Goal: Information Seeking & Learning: Learn about a topic

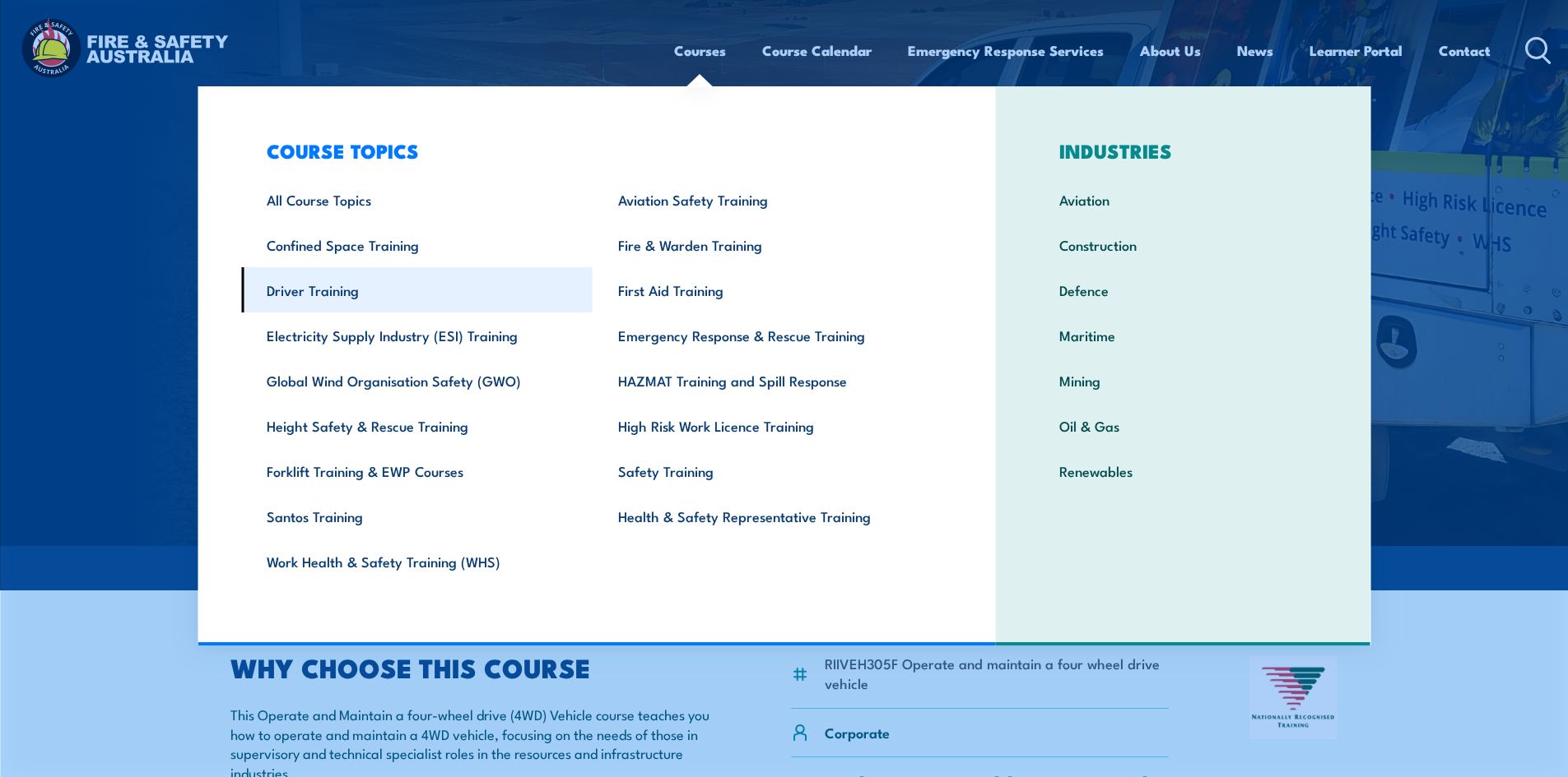
click at [303, 291] on link "Driver Training" at bounding box center [416, 290] width 352 height 45
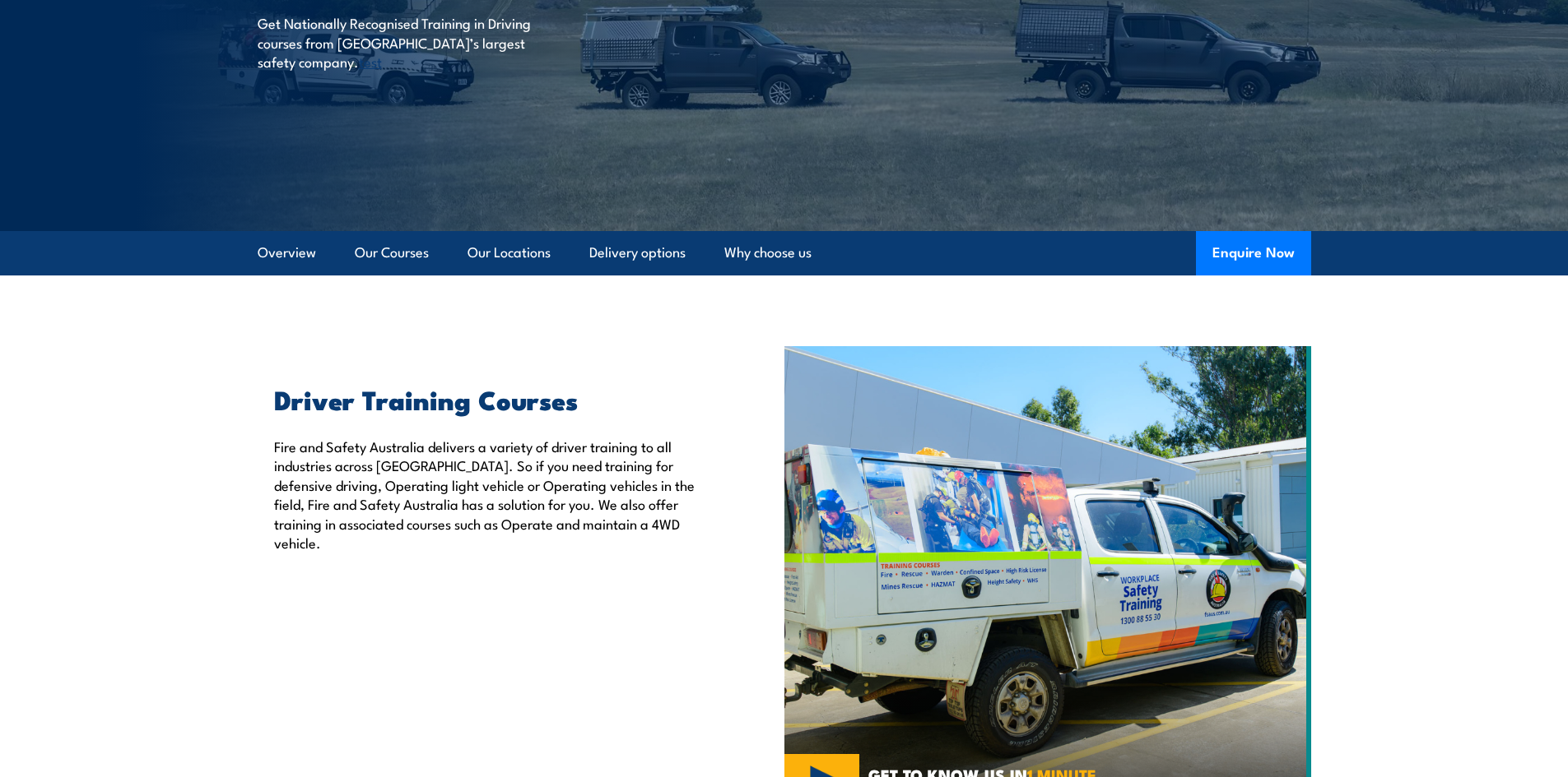
scroll to position [247, 0]
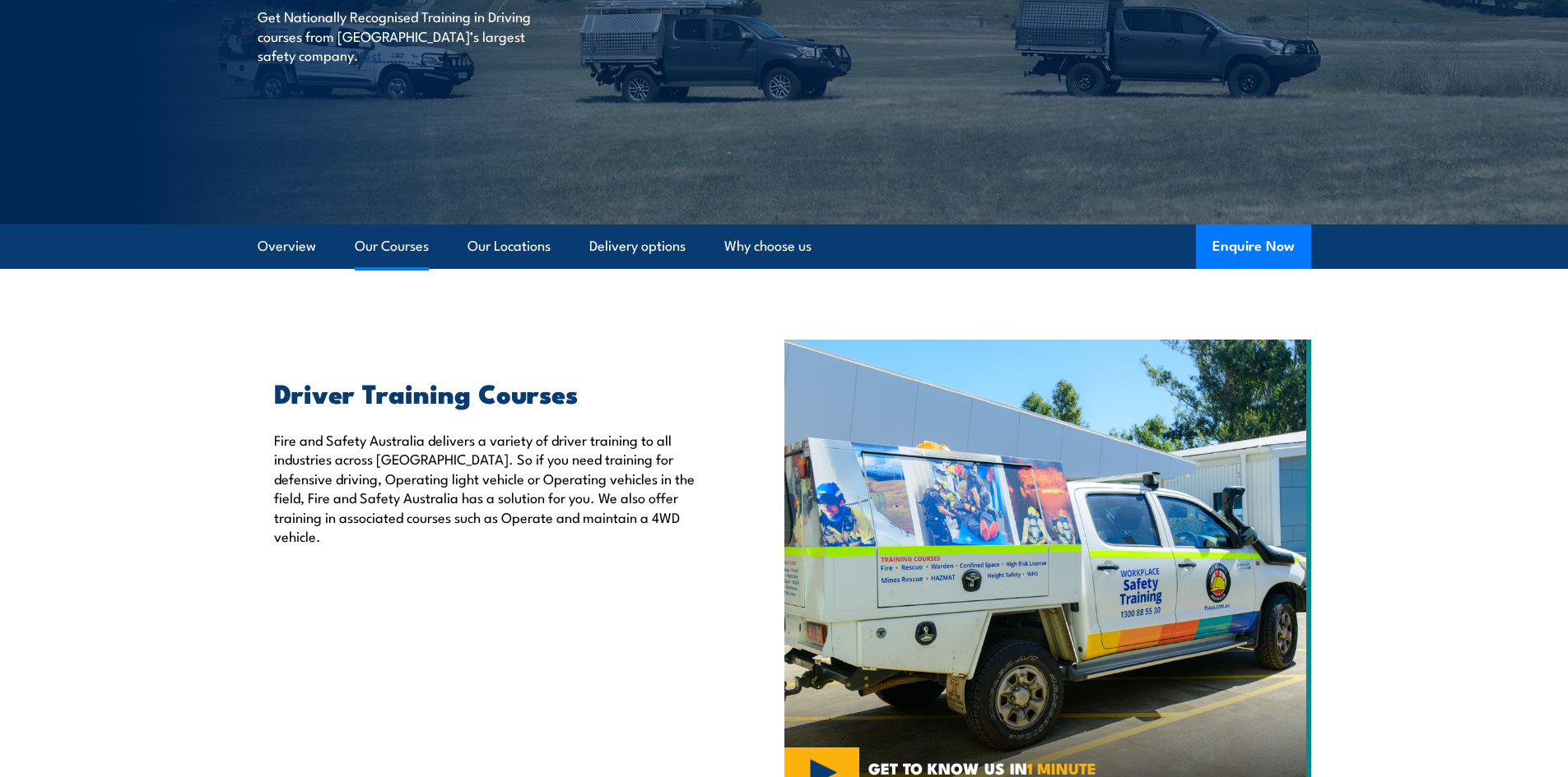
click at [396, 245] on link "Our Courses" at bounding box center [392, 246] width 74 height 44
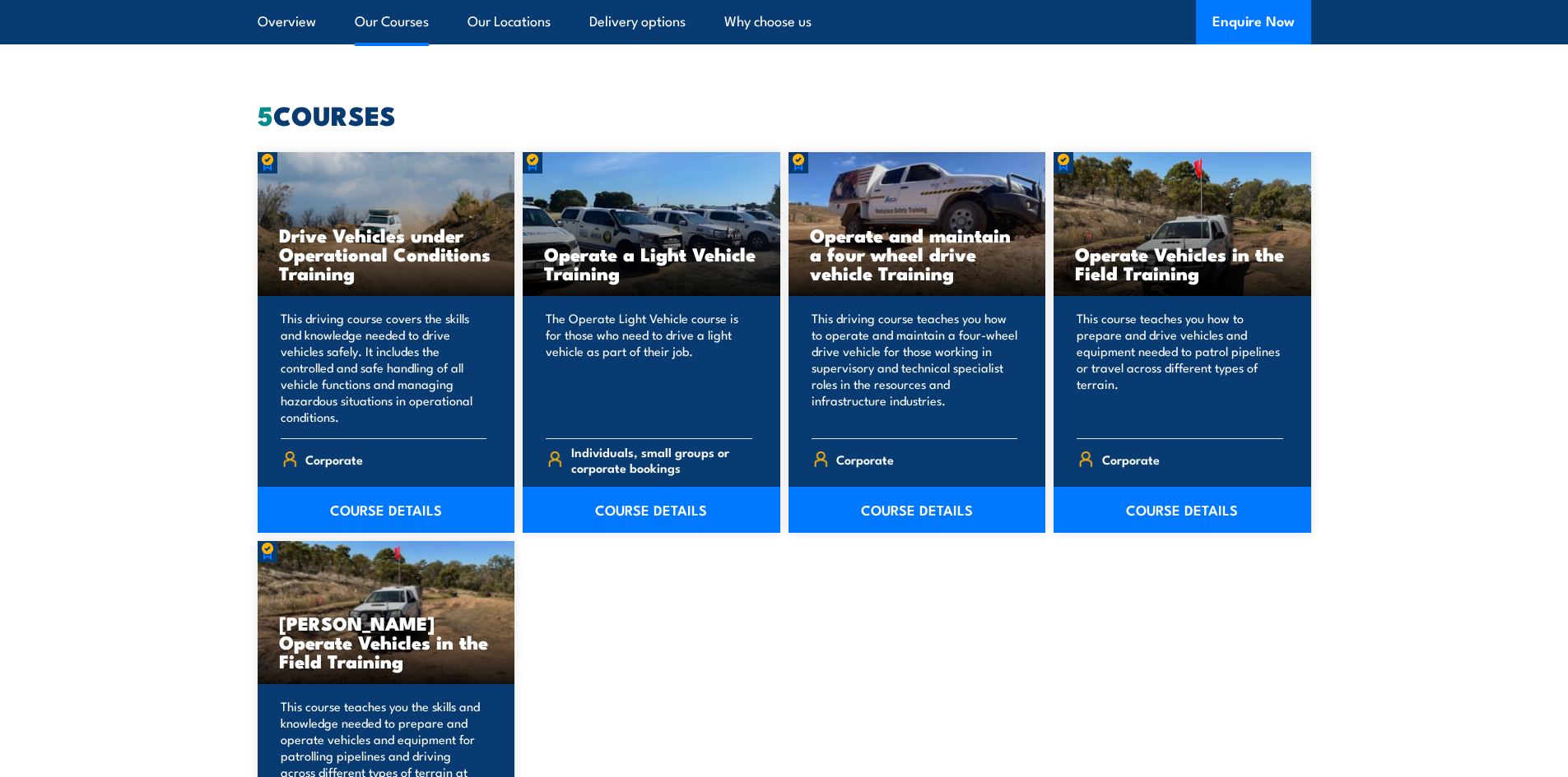
scroll to position [1312, 0]
click at [893, 515] on link "COURSE DETAILS" at bounding box center [917, 508] width 257 height 46
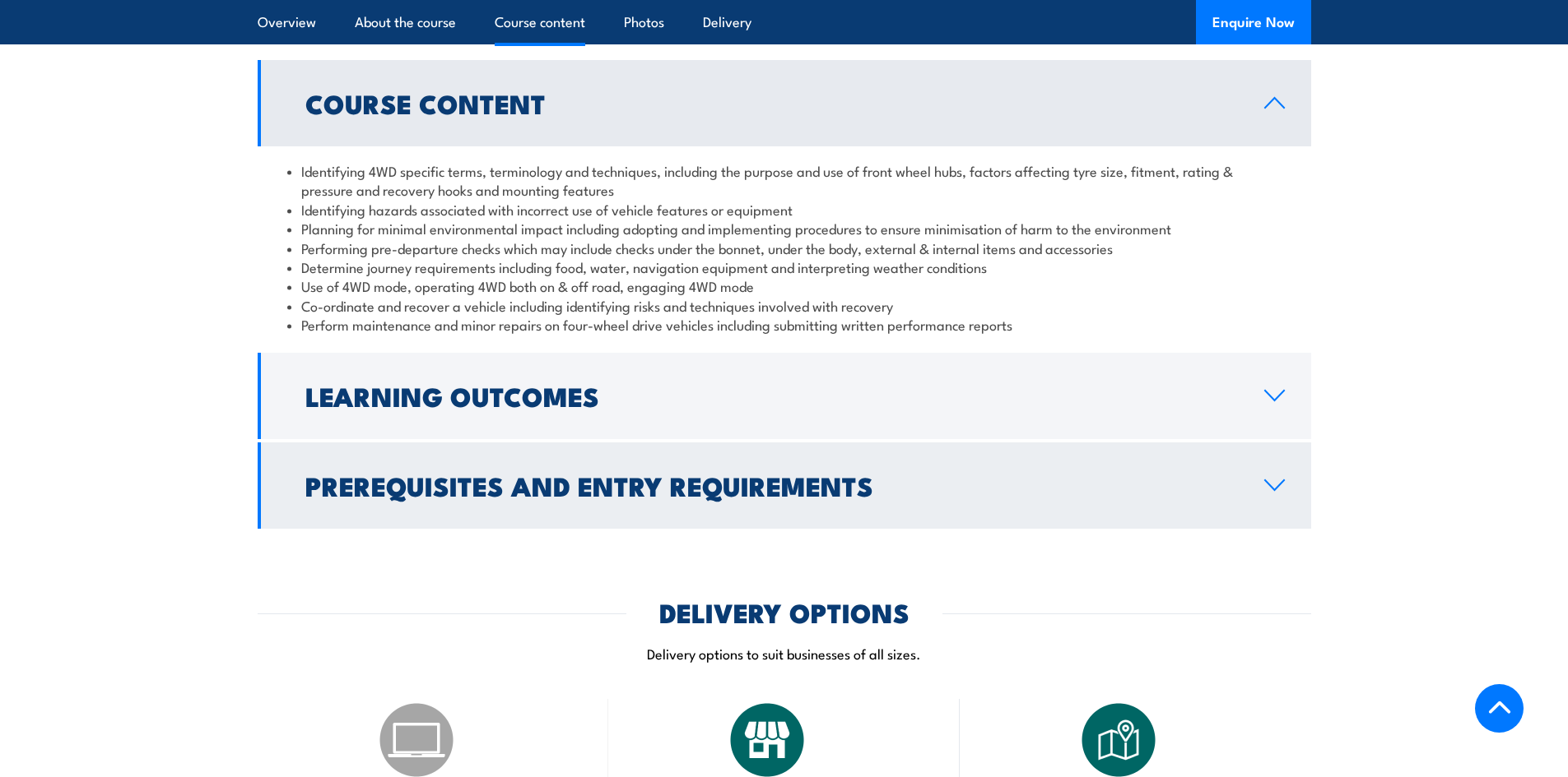
scroll to position [1481, 0]
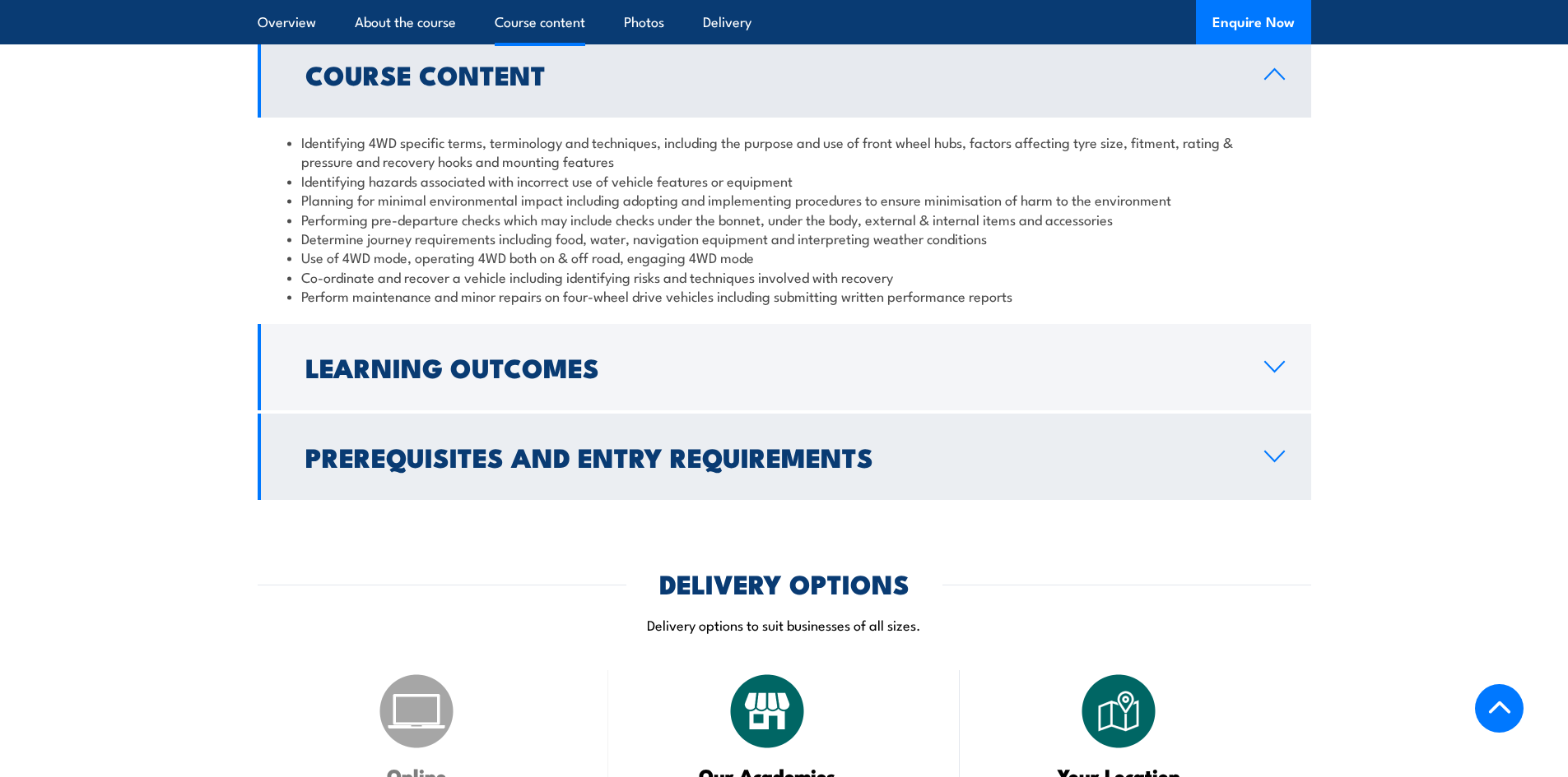
click at [544, 445] on h2 "Prerequisites and Entry Requirements" at bounding box center [771, 456] width 933 height 23
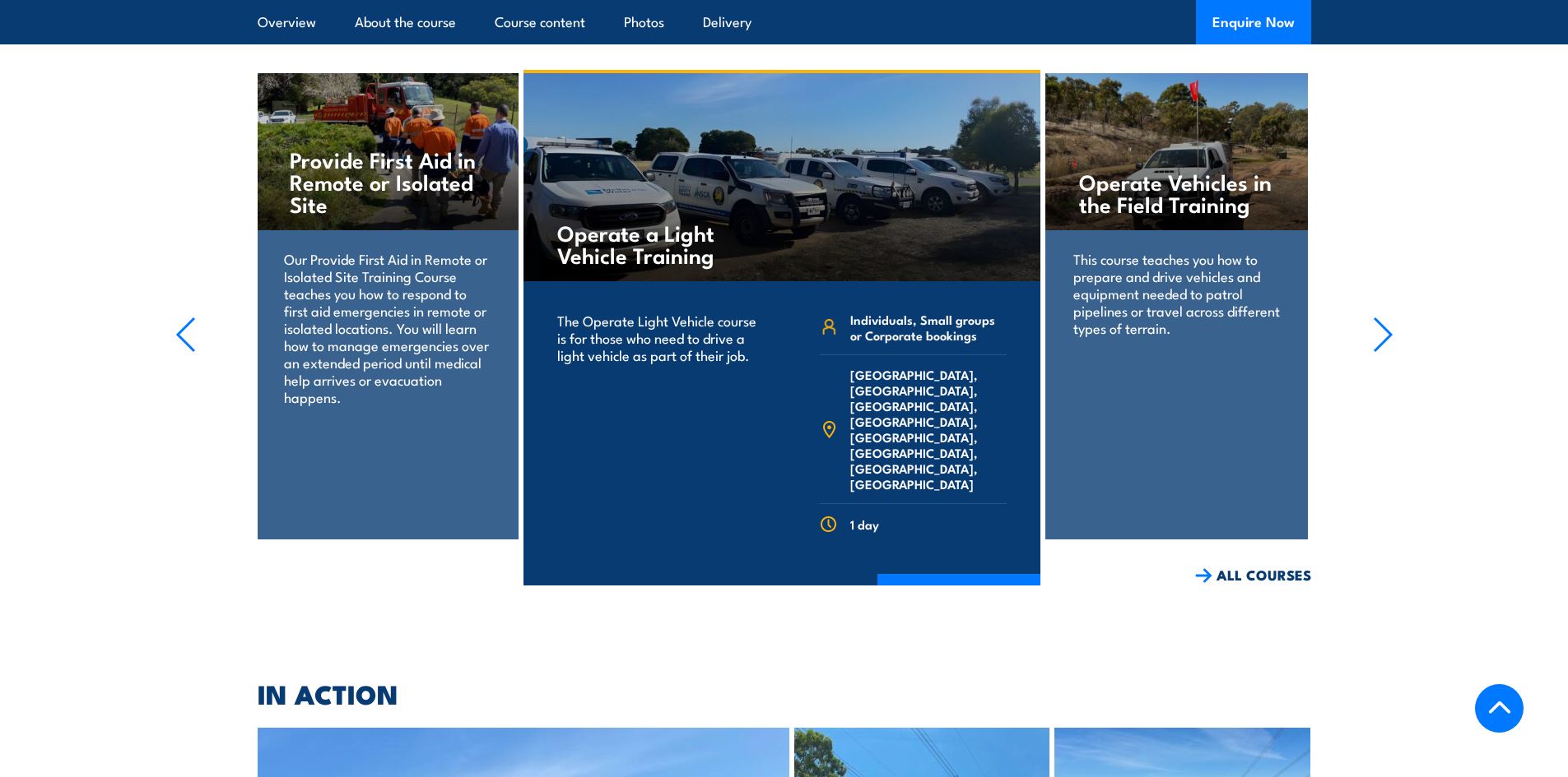
scroll to position [2715, 0]
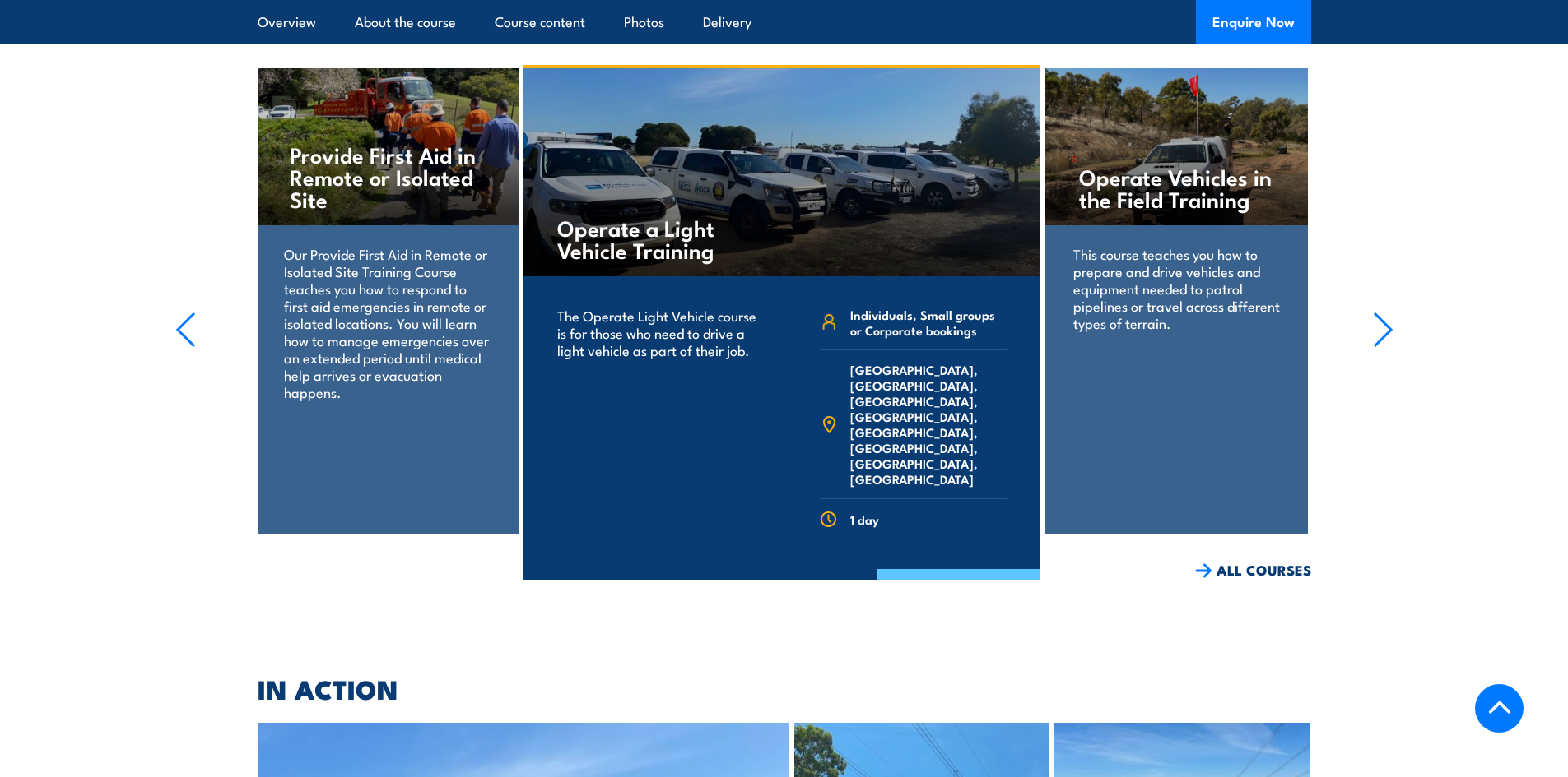
click at [943, 569] on link "COURSE DETAILS" at bounding box center [958, 590] width 163 height 43
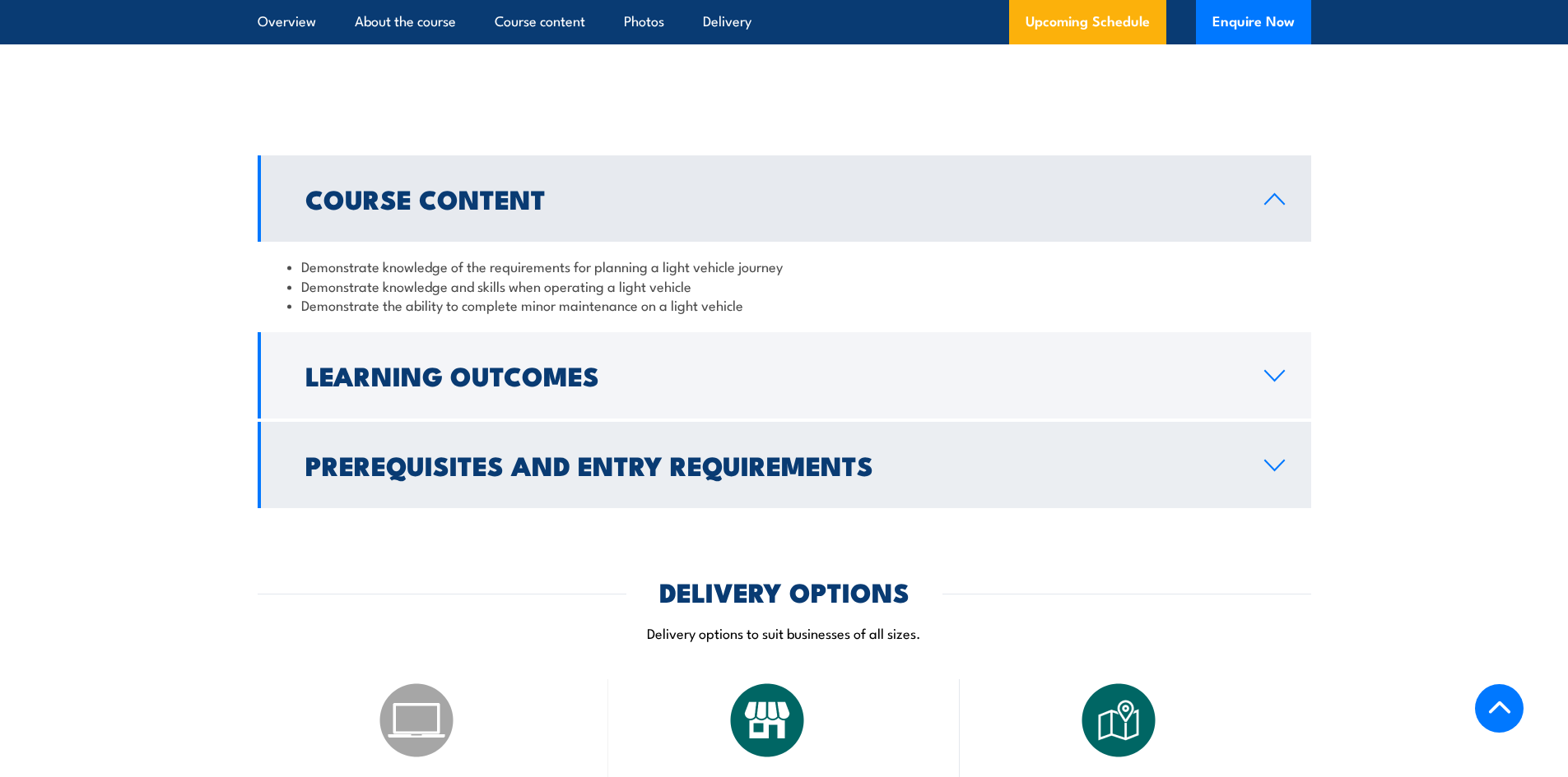
scroll to position [1481, 0]
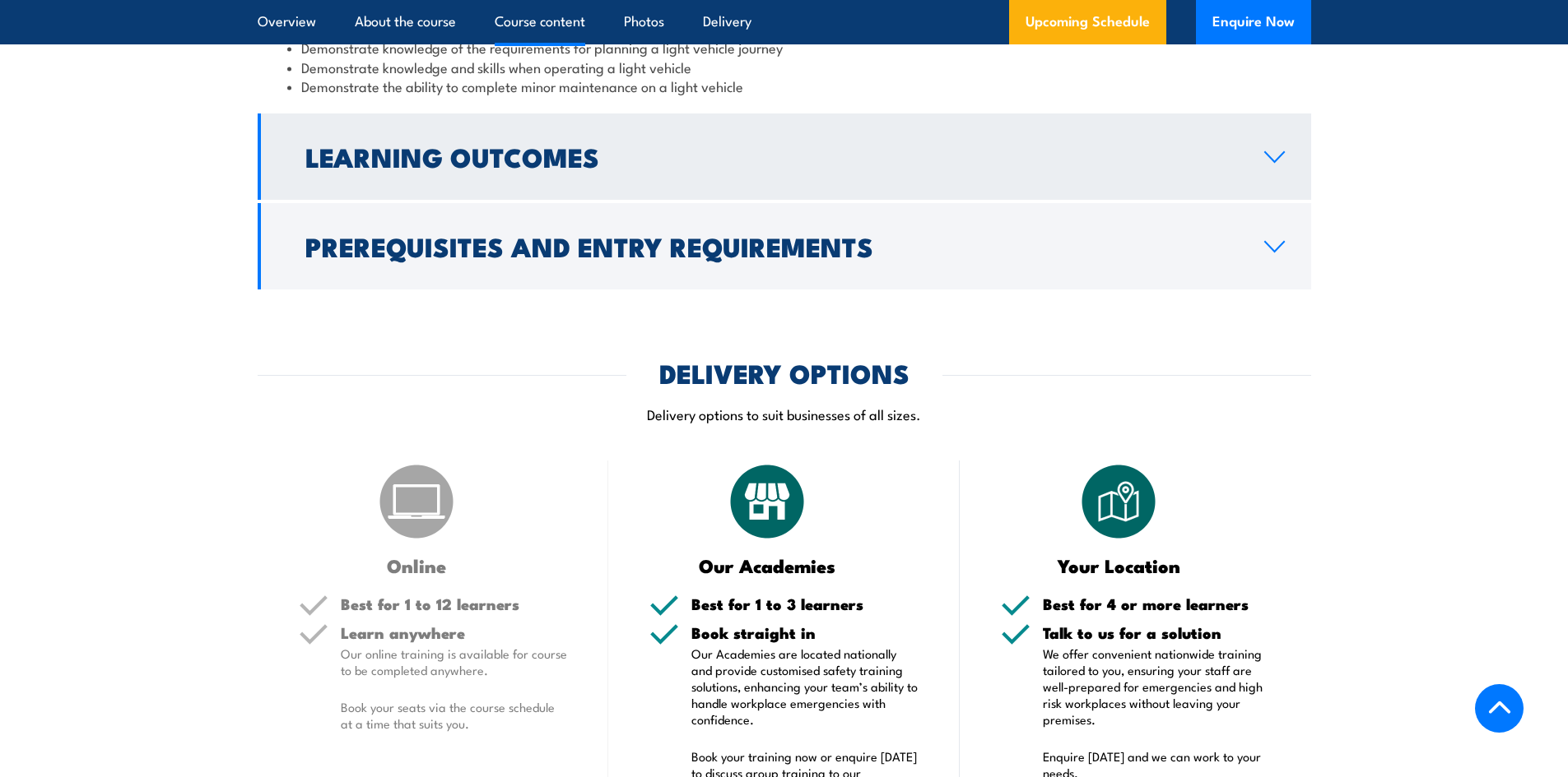
click at [493, 167] on h2 "Learning Outcomes" at bounding box center [771, 156] width 933 height 23
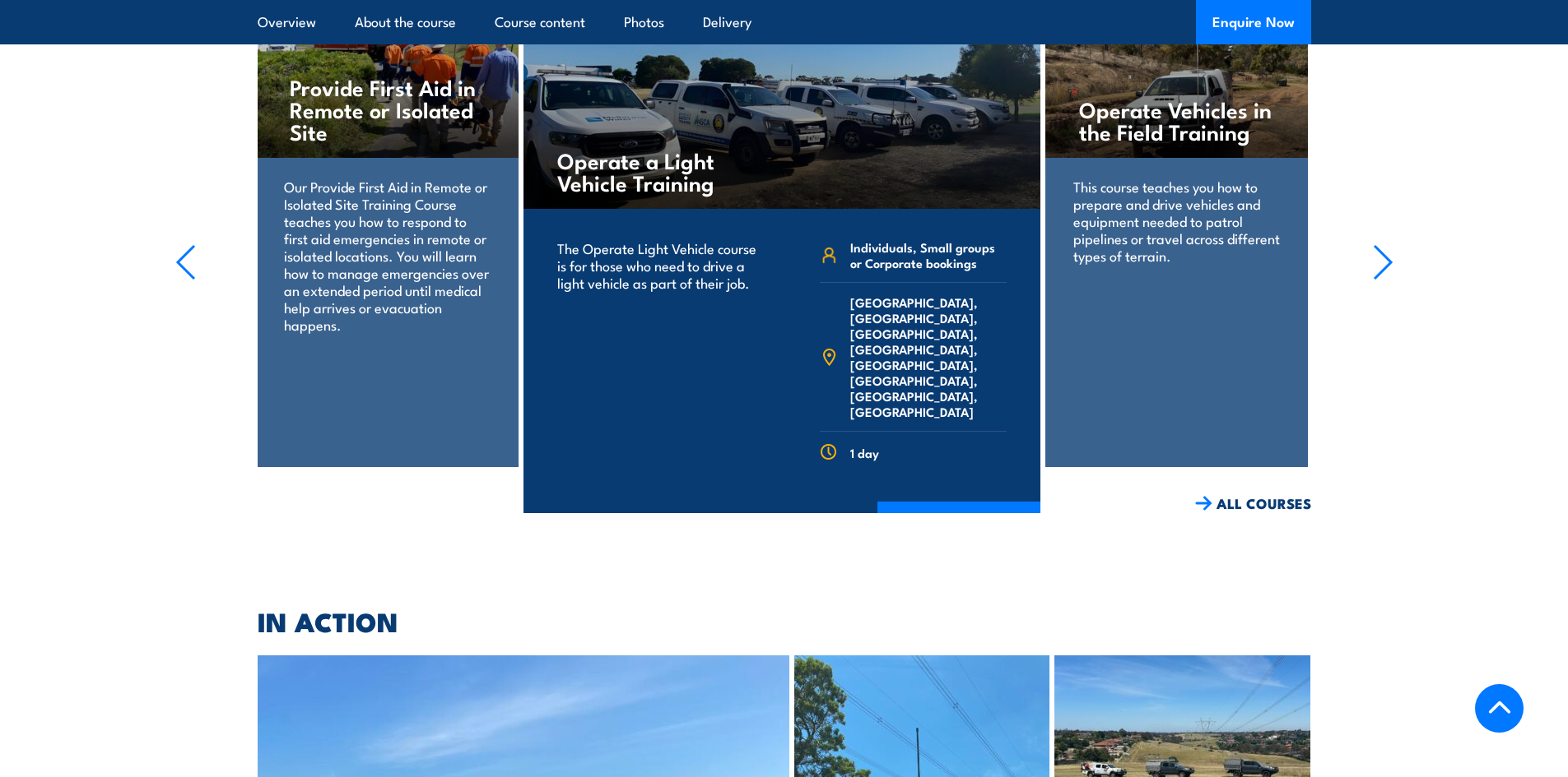
scroll to position [2715, 0]
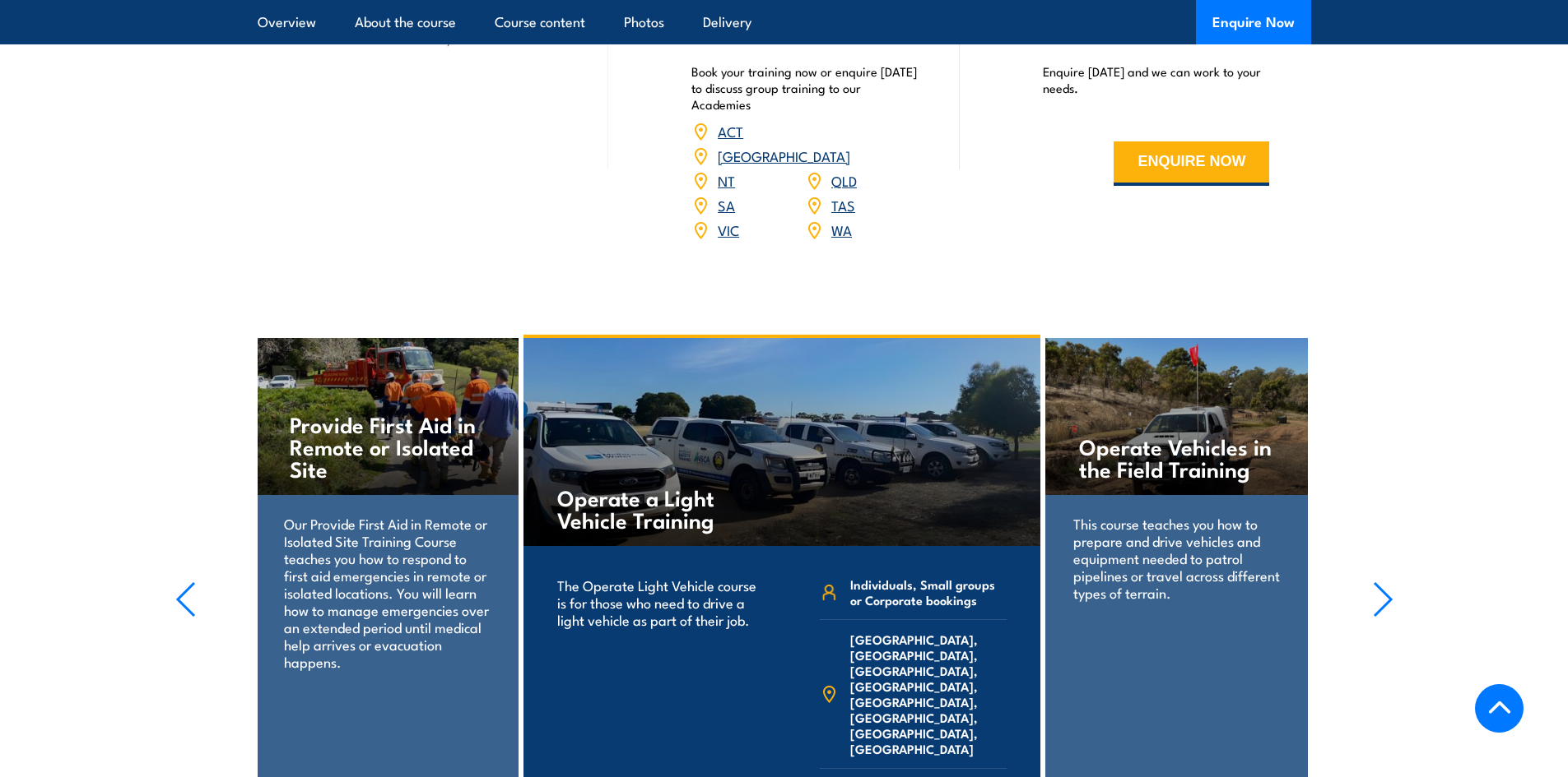
scroll to position [2623, 0]
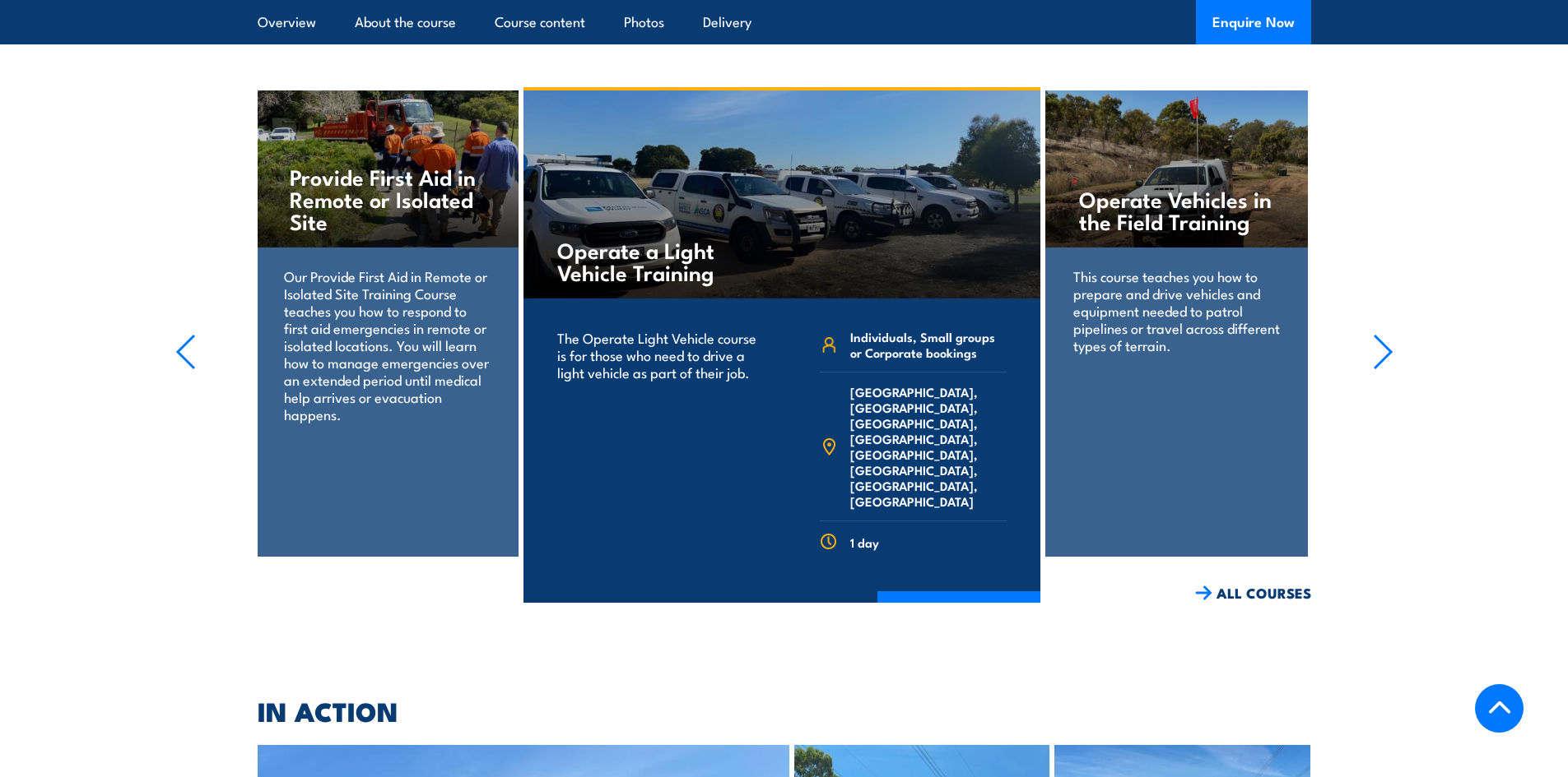
click at [1179, 326] on p "This course teaches you how to prepare and drive vehicles and equipment needed …" at bounding box center [1176, 310] width 207 height 86
click at [1204, 268] on p "This course teaches you how to prepare and drive vehicles and equipment needed …" at bounding box center [1176, 310] width 207 height 86
click at [1202, 248] on div "This course teaches you how to prepare and drive vehicles and equipment needed …" at bounding box center [1176, 321] width 263 height 147
drag, startPoint x: 1084, startPoint y: 187, endPoint x: 1094, endPoint y: 182, distance: 11.2
click at [1087, 187] on h4 "Operate Vehicles in the Field Training" at bounding box center [1177, 209] width 195 height 44
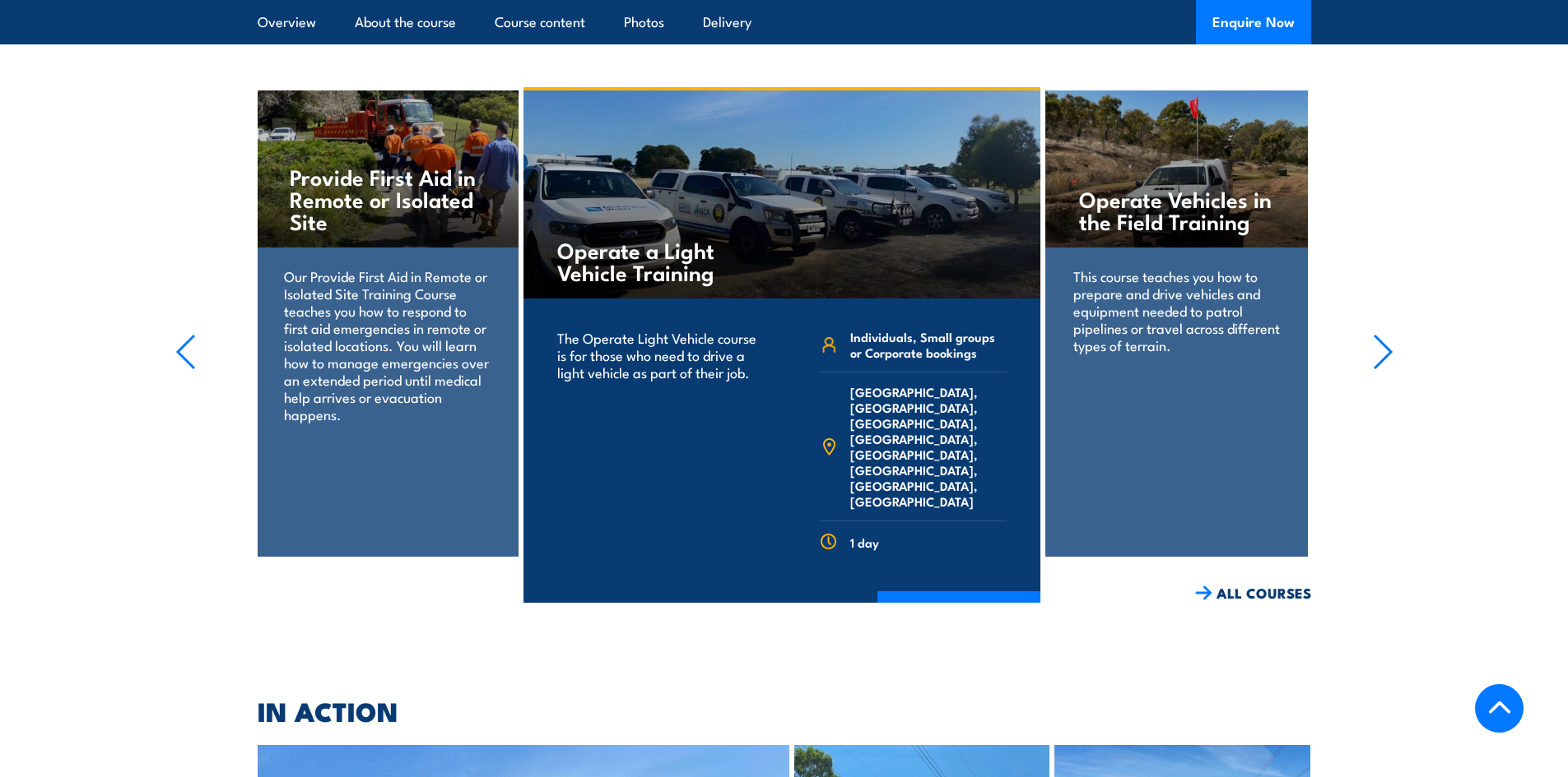
drag, startPoint x: 1097, startPoint y: 181, endPoint x: 1149, endPoint y: 183, distance: 52.0
click at [1099, 187] on h4 "Operate Vehicles in the Field Training" at bounding box center [1177, 209] width 195 height 44
drag, startPoint x: 1152, startPoint y: 185, endPoint x: 1154, endPoint y: 235, distance: 50.0
click at [1153, 187] on h4 "Operate Vehicles in the Field Training" at bounding box center [1177, 209] width 195 height 44
click at [1247, 584] on link "ALL COURSES" at bounding box center [1253, 594] width 116 height 19
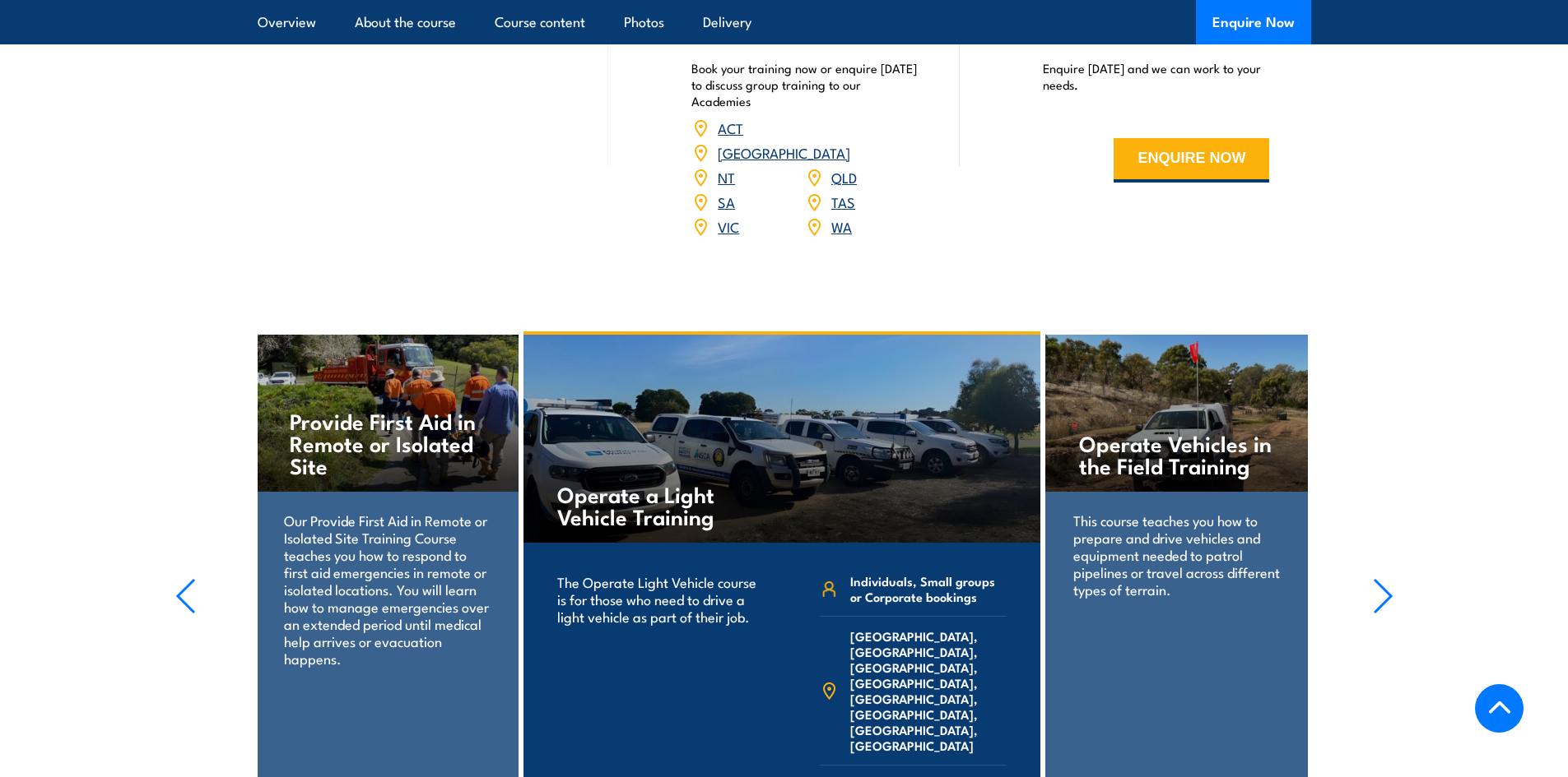
scroll to position [2550, 0]
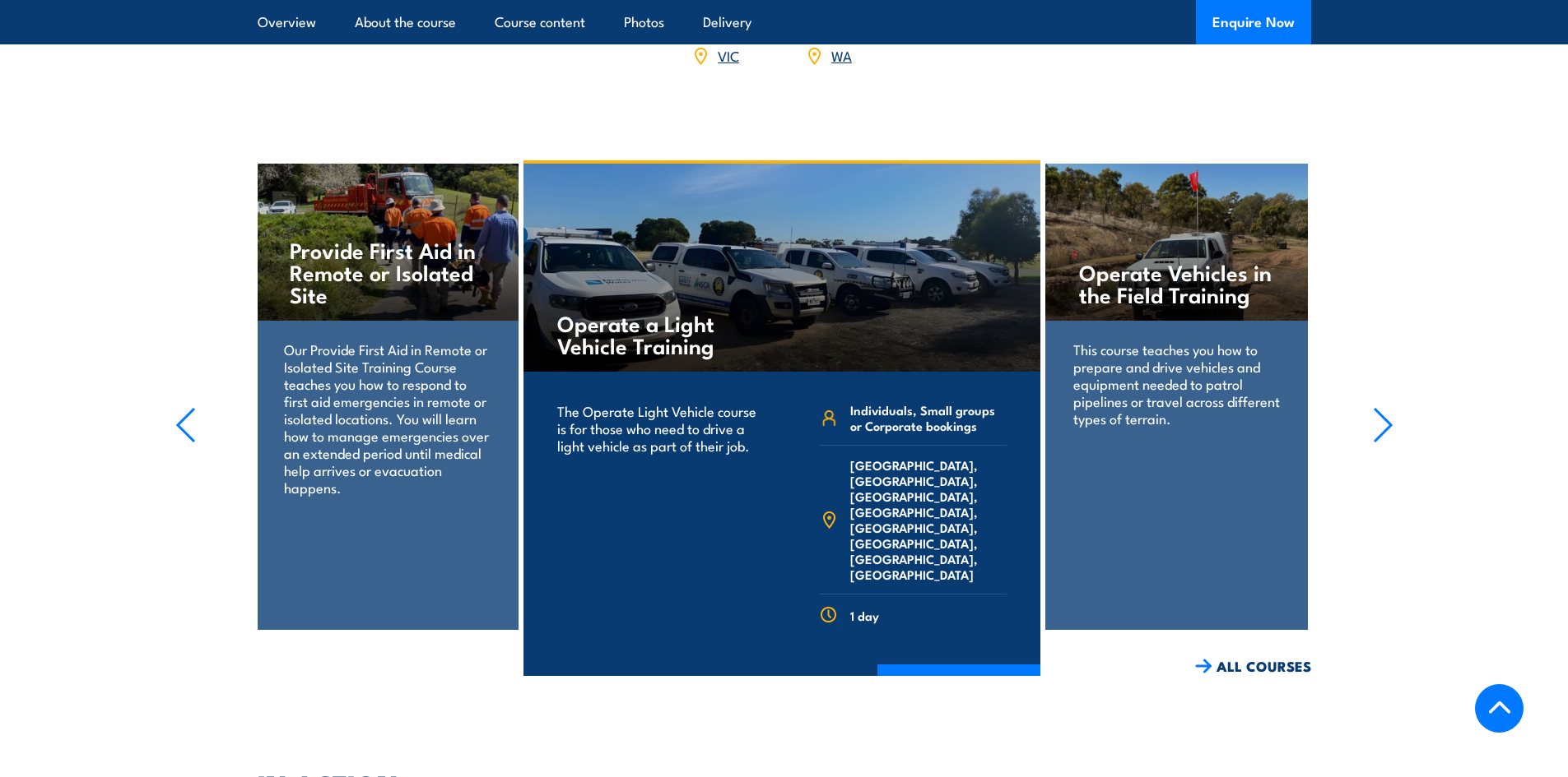
click at [1141, 266] on h4 "Operate Vehicles in the Field Training" at bounding box center [1177, 283] width 195 height 44
drag, startPoint x: 1141, startPoint y: 266, endPoint x: 1236, endPoint y: 579, distance: 327.1
click at [1143, 289] on div "Operate Vehicles in the Field Training" at bounding box center [1176, 242] width 263 height 157
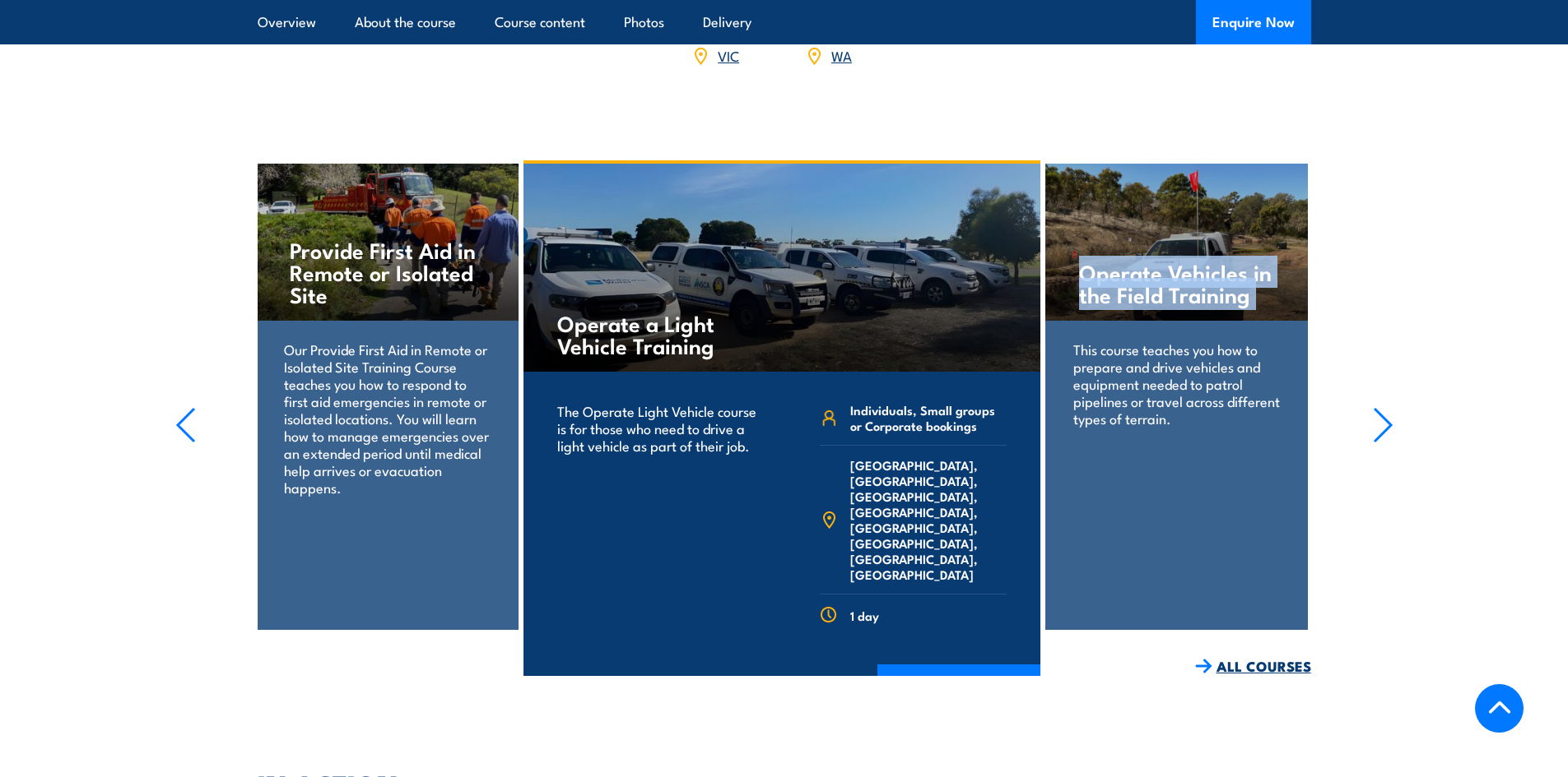
click at [1243, 658] on link "ALL COURSES" at bounding box center [1253, 667] width 116 height 19
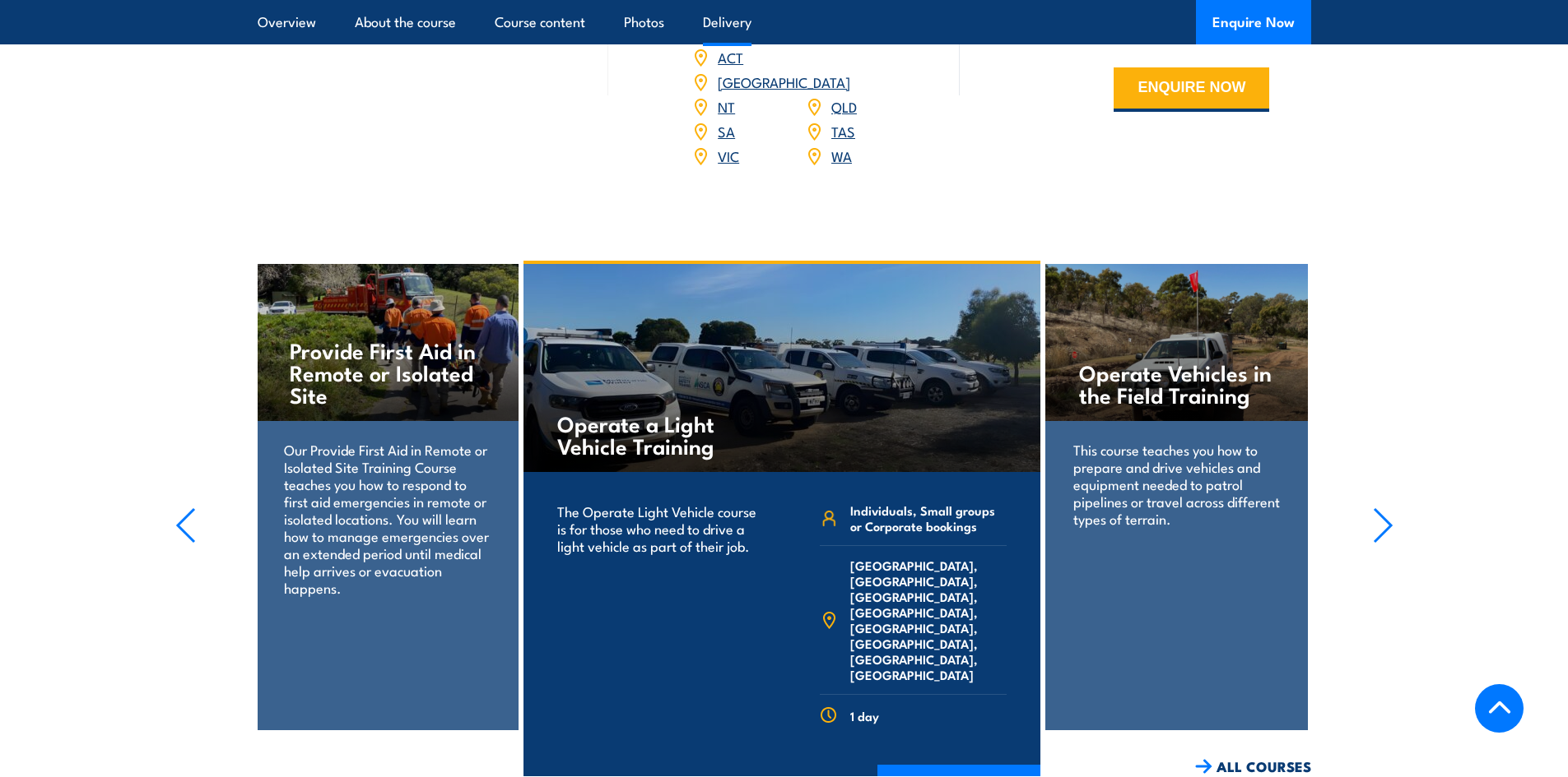
scroll to position [2550, 0]
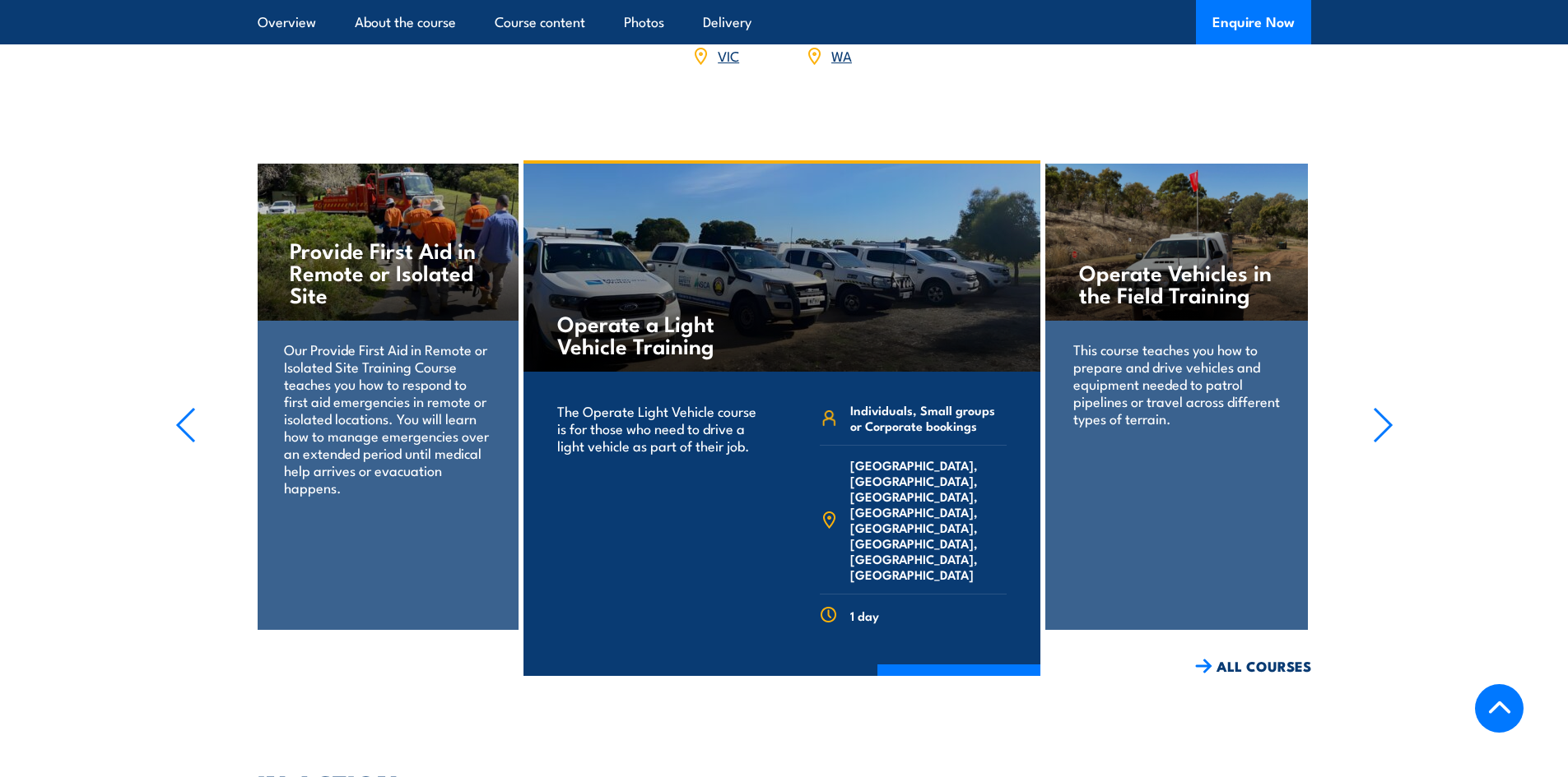
click at [1370, 400] on section "Operate a Light Vehicle Training The Operate Light Vehicle course is for those …" at bounding box center [784, 418] width 1568 height 515
click at [1374, 407] on icon "button" at bounding box center [1383, 426] width 21 height 37
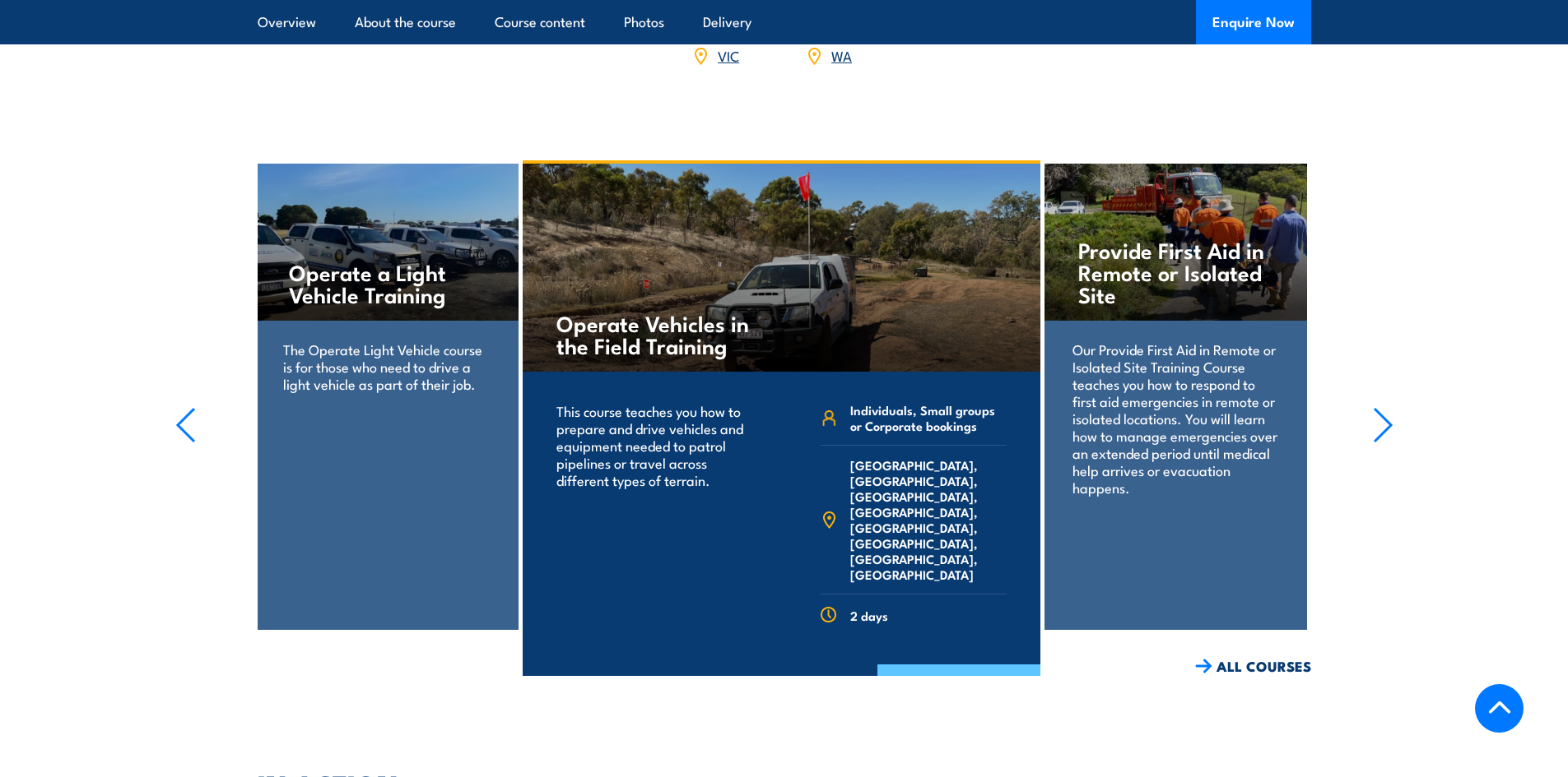
click at [935, 665] on link "COURSE DETAILS" at bounding box center [958, 685] width 163 height 43
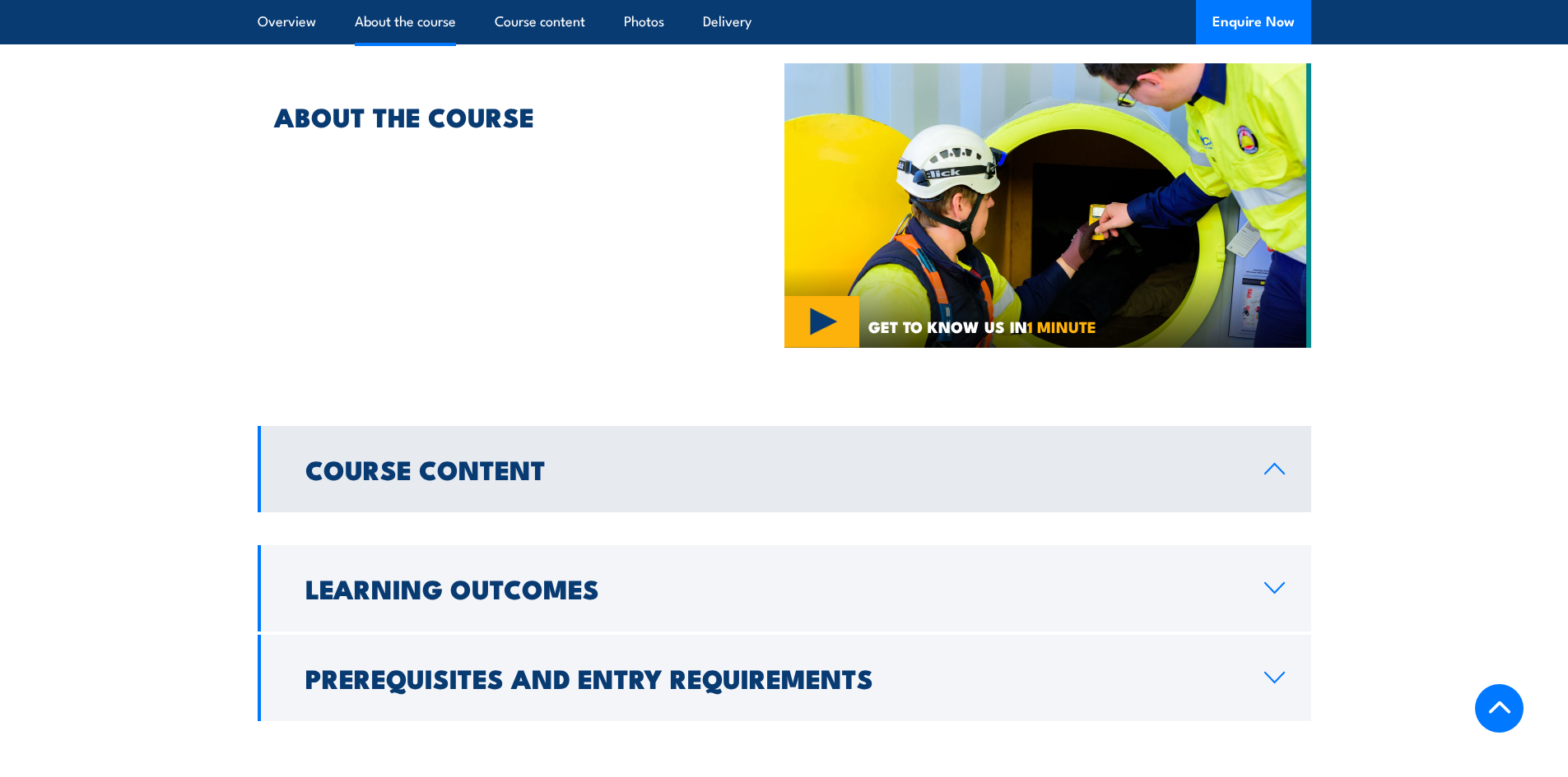
scroll to position [1069, 0]
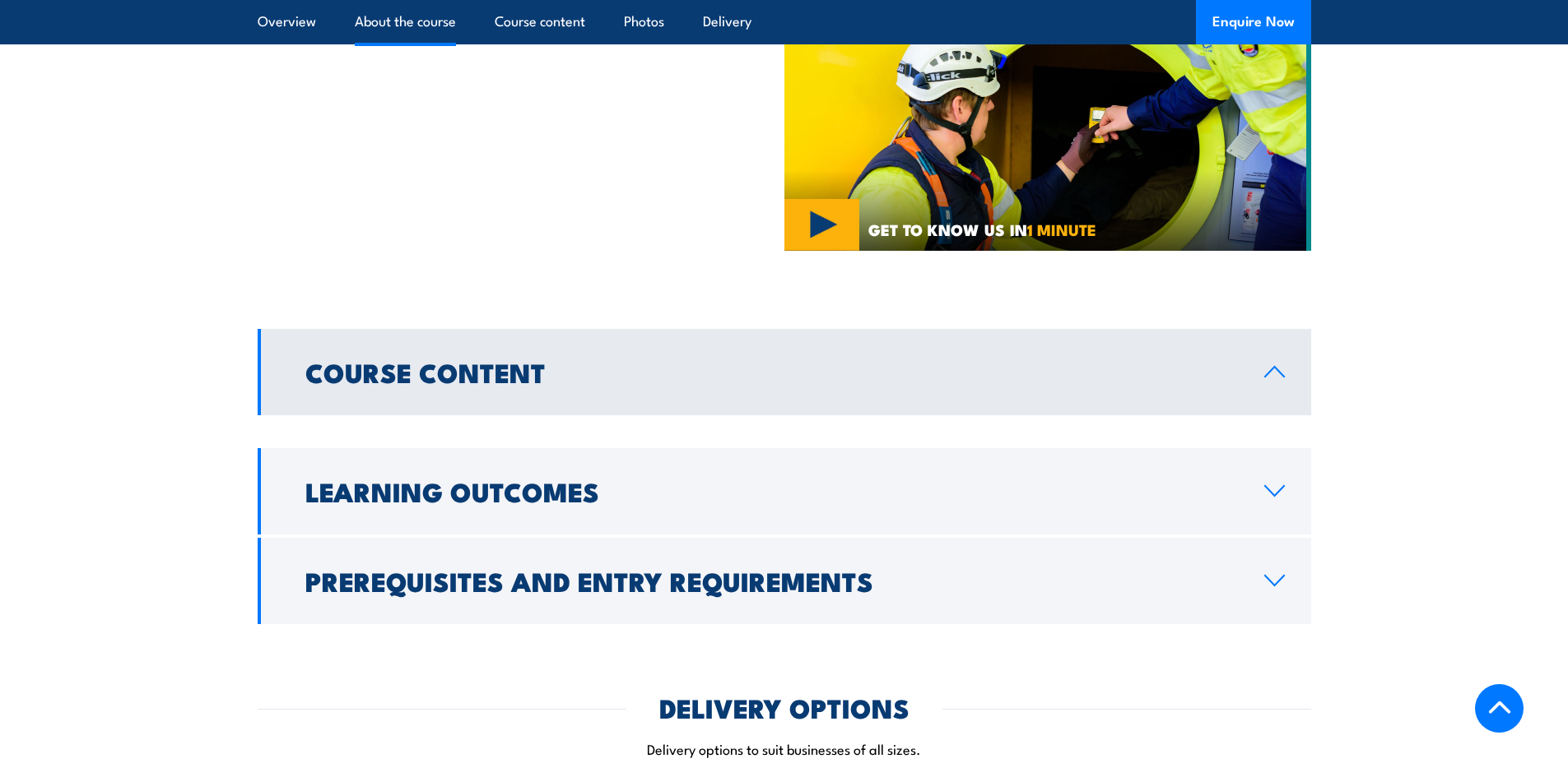
click at [558, 355] on link "Course Content" at bounding box center [784, 371] width 1053 height 86
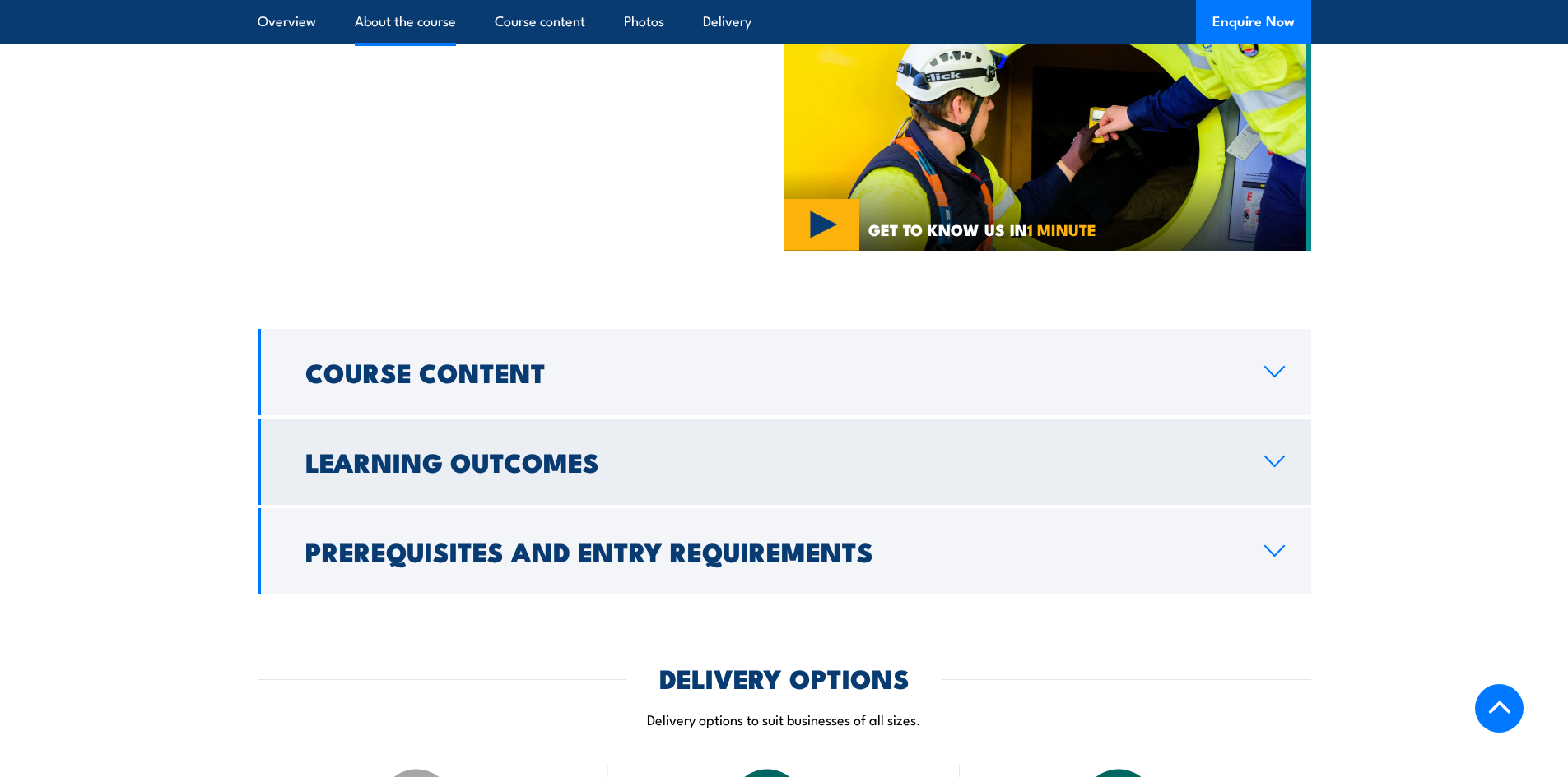
click at [558, 427] on link "Learning Outcomes" at bounding box center [784, 461] width 1053 height 86
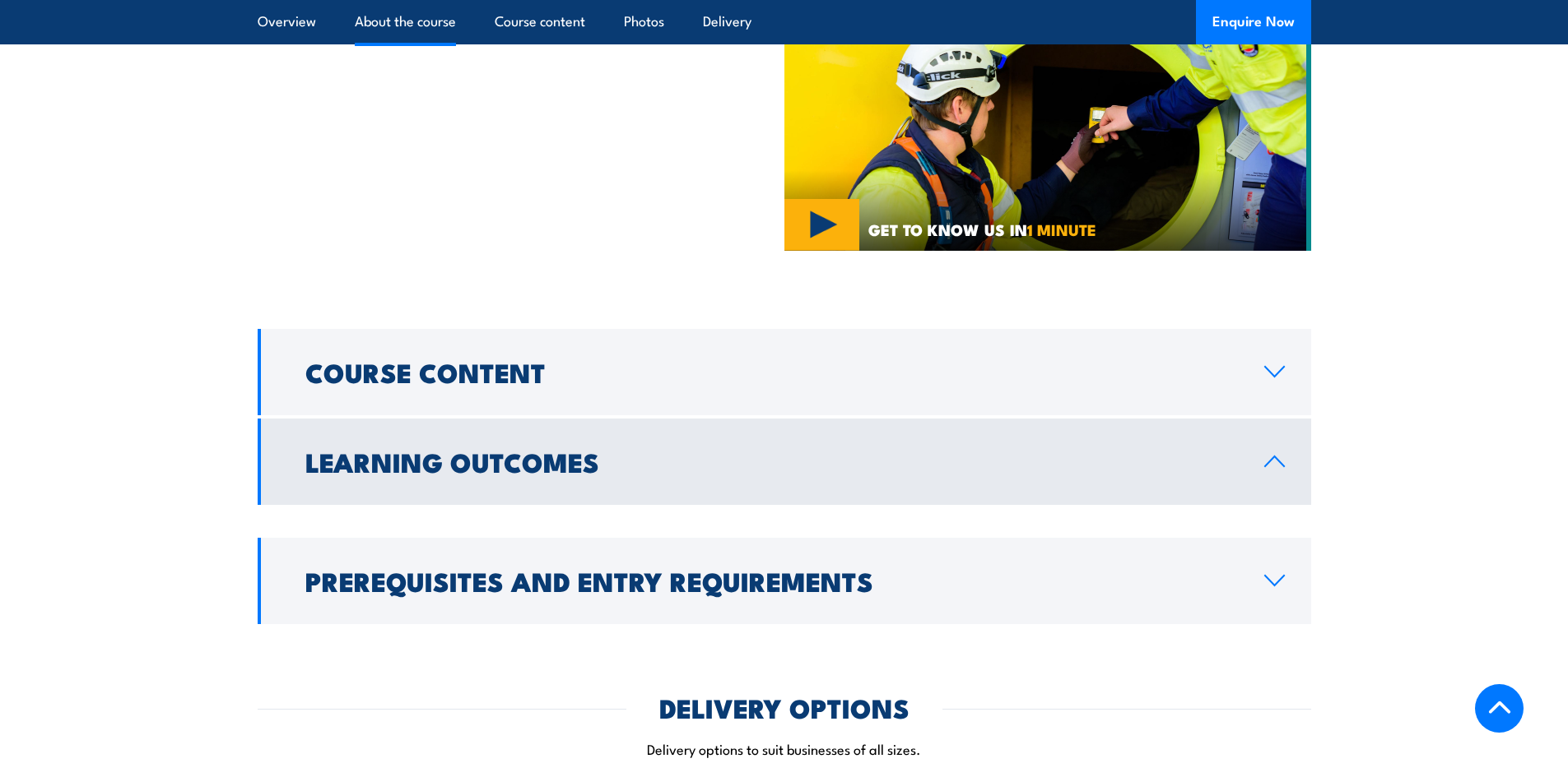
click at [561, 430] on link "Learning Outcomes" at bounding box center [784, 461] width 1053 height 86
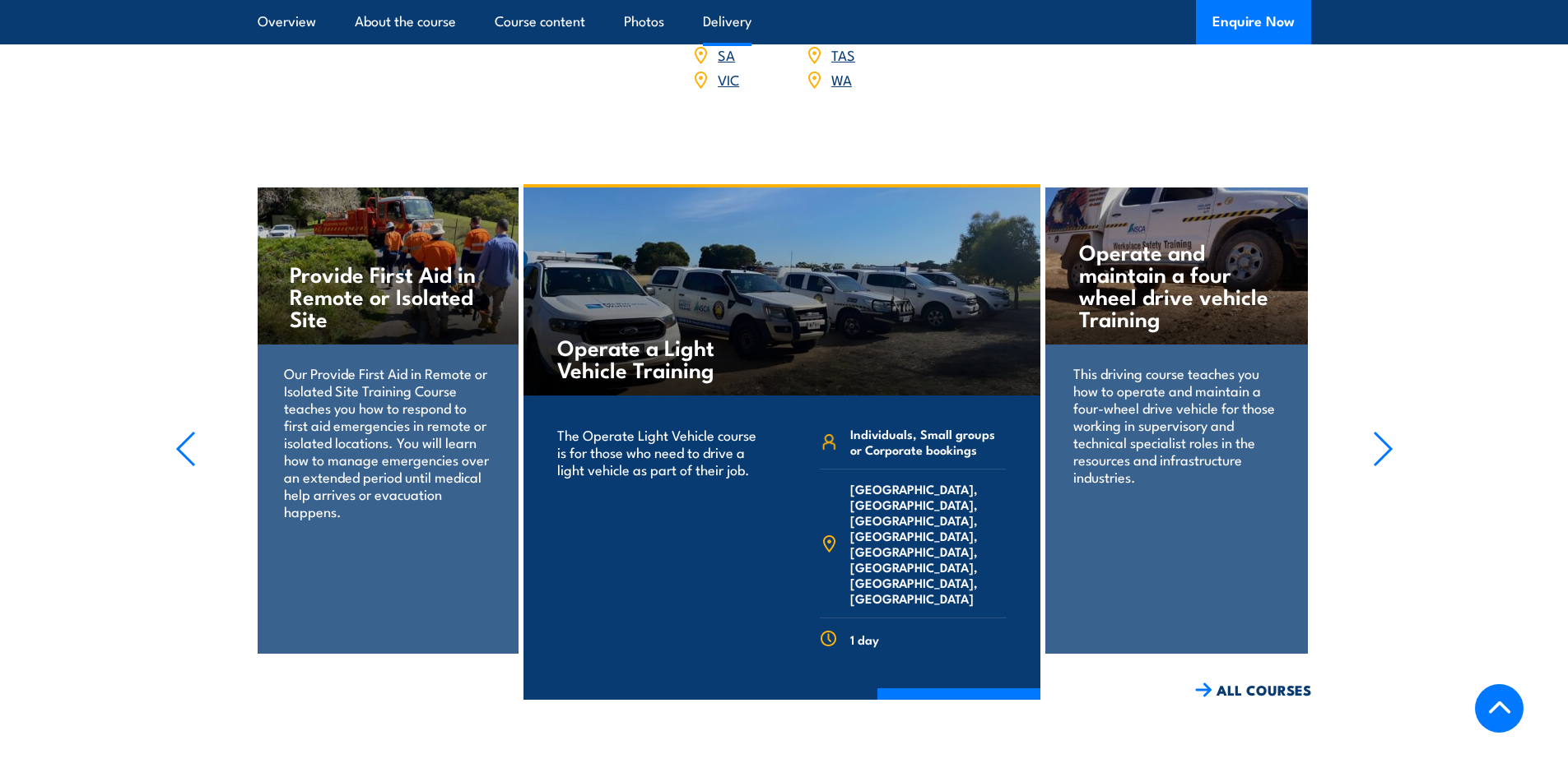
scroll to position [2221, 0]
